Goal: Navigation & Orientation: Go to known website

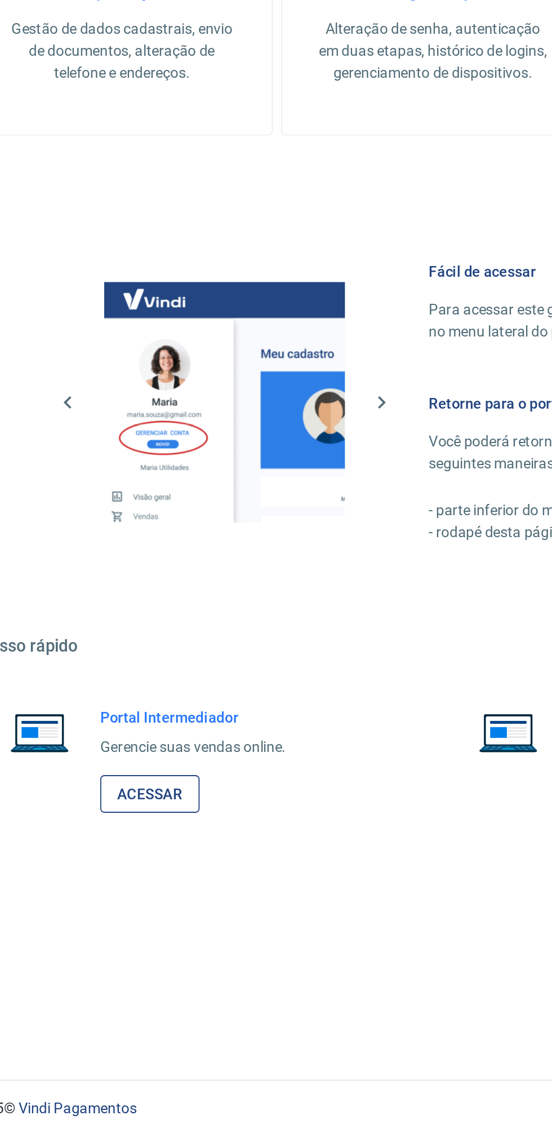
click at [113, 939] on link "Acessar" at bounding box center [124, 944] width 54 height 21
